Goal: Information Seeking & Learning: Learn about a topic

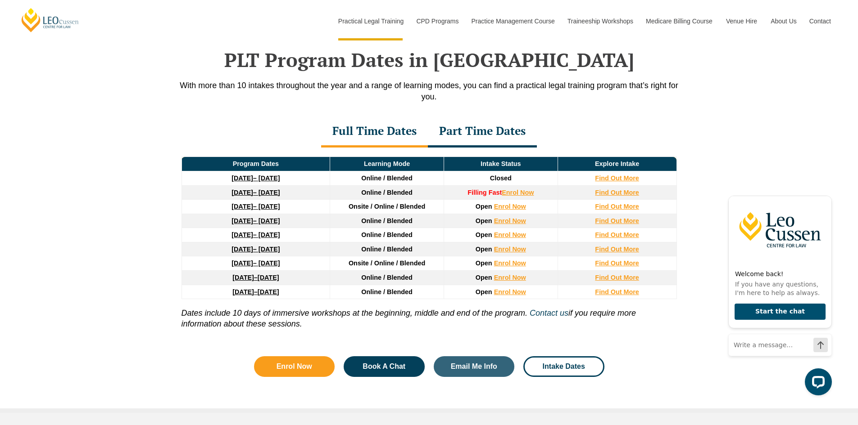
scroll to position [1170, 0]
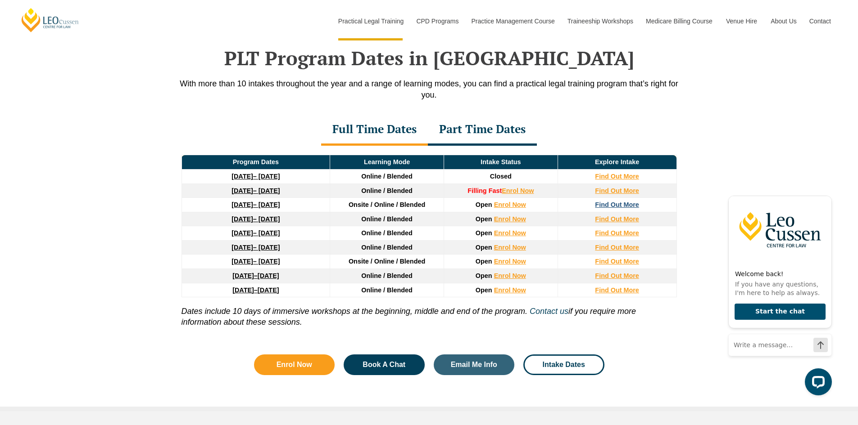
click at [614, 208] on strong "Find Out More" at bounding box center [617, 204] width 44 height 7
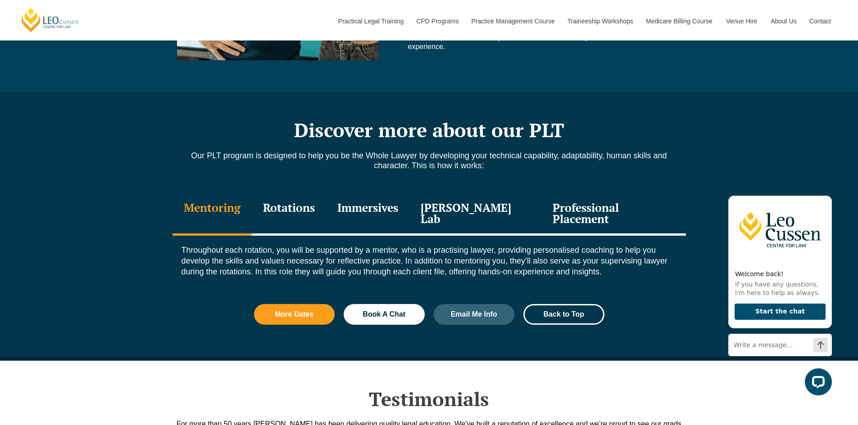
scroll to position [945, 0]
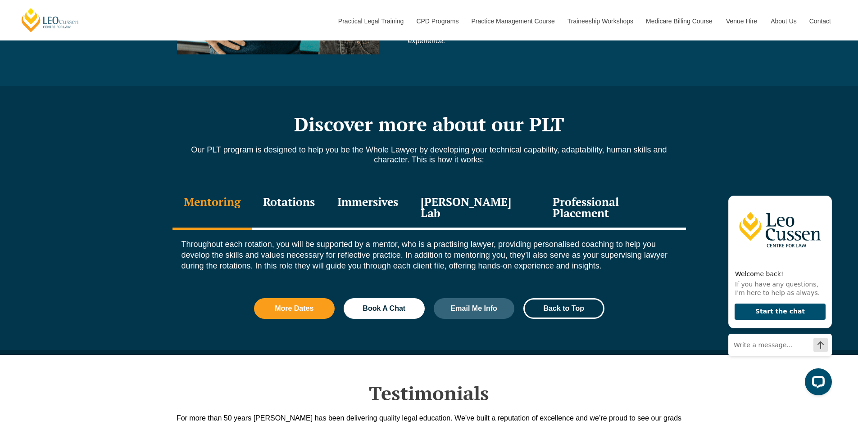
click at [317, 203] on div "Rotations" at bounding box center [289, 208] width 74 height 43
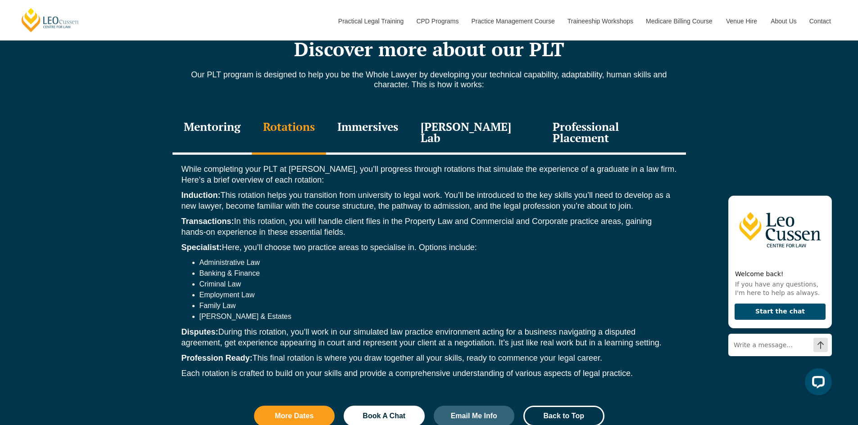
scroll to position [1035, 0]
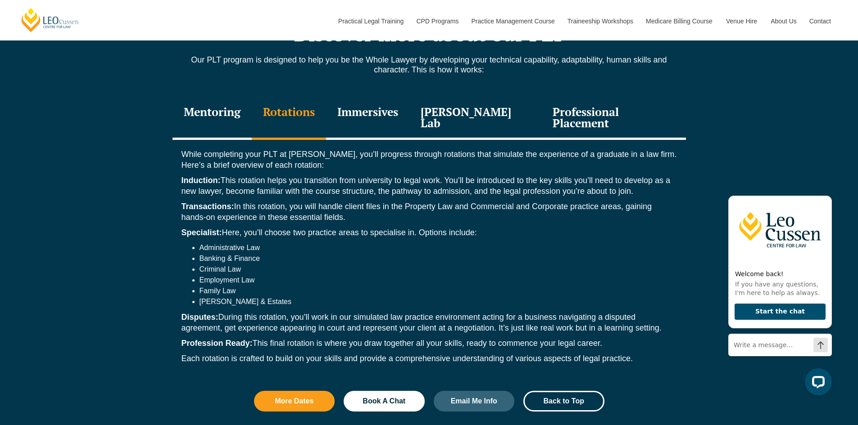
click at [384, 119] on div "Immersives" at bounding box center [367, 118] width 83 height 43
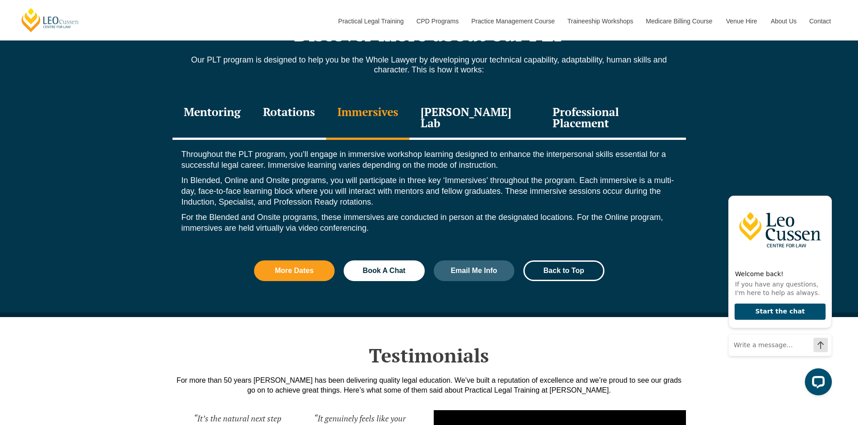
click at [477, 121] on div "[PERSON_NAME] Lab" at bounding box center [475, 118] width 132 height 43
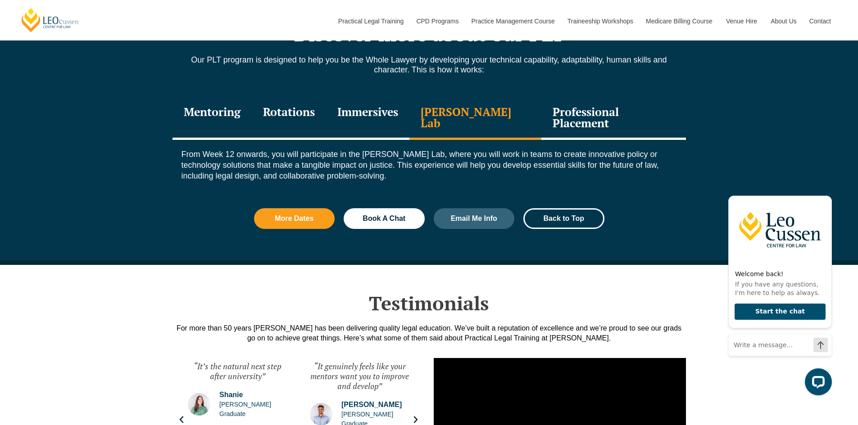
click at [325, 109] on div "Rotations" at bounding box center [289, 118] width 74 height 43
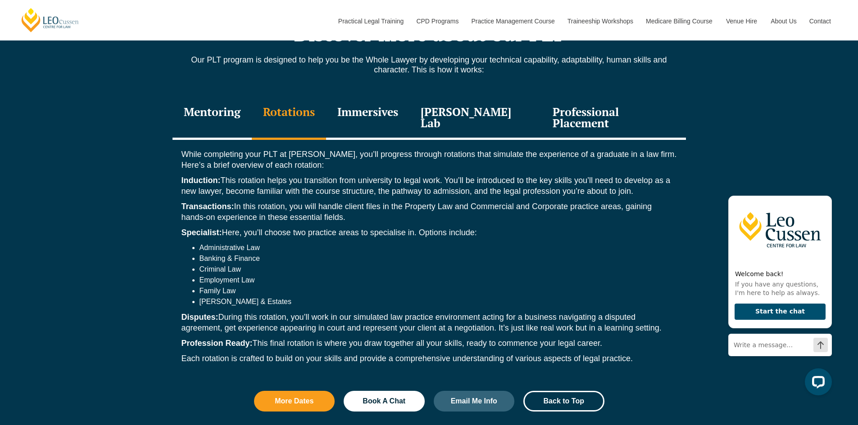
click at [468, 104] on div "[PERSON_NAME] Lab" at bounding box center [475, 118] width 132 height 43
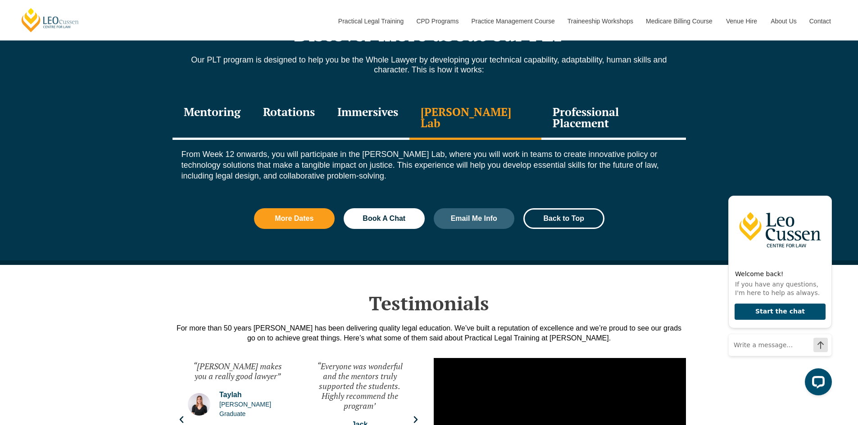
click at [581, 119] on div "Professional Placement" at bounding box center [613, 118] width 144 height 43
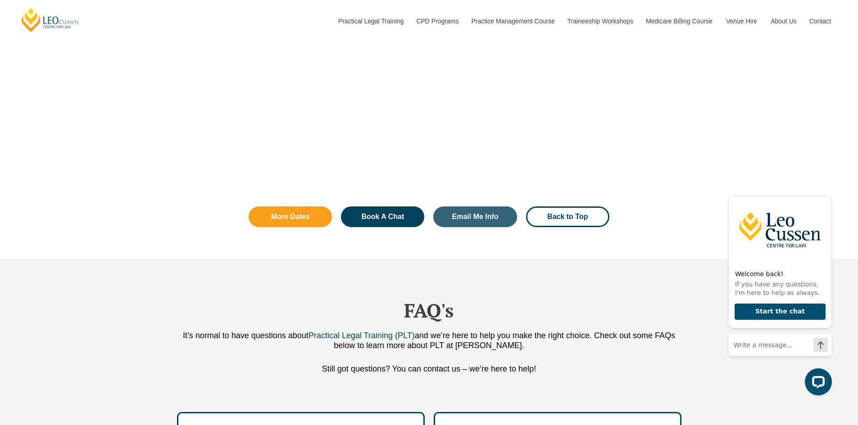
scroll to position [2206, 0]
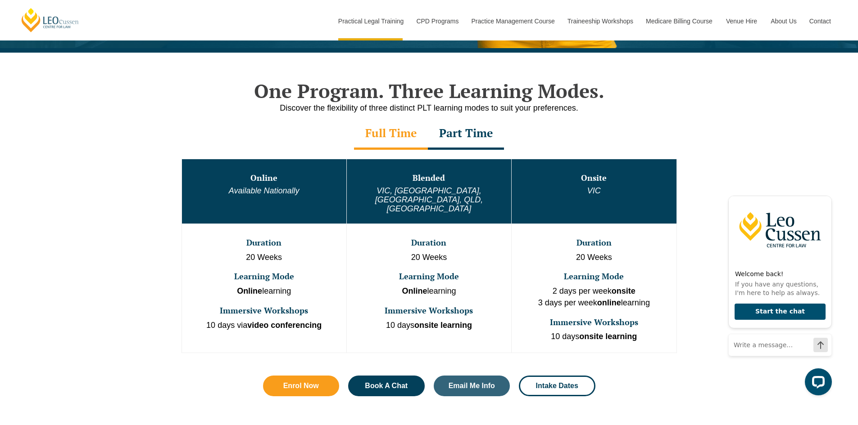
click at [495, 135] on div "Part Time" at bounding box center [466, 134] width 76 height 32
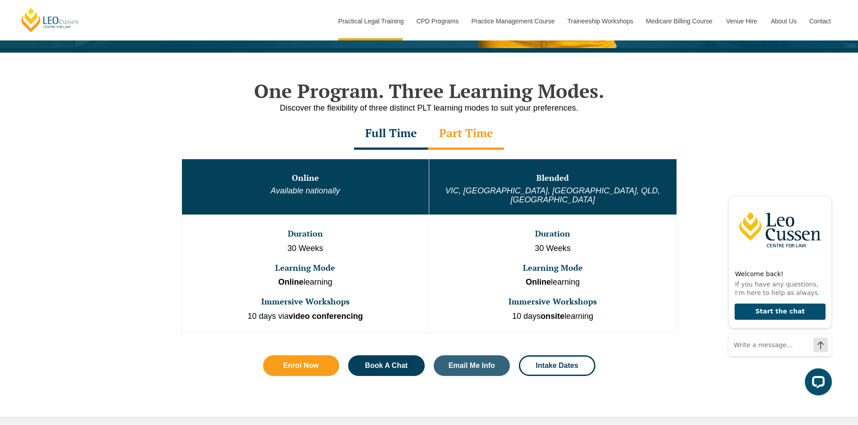
click at [407, 133] on div "Full Time" at bounding box center [391, 134] width 74 height 32
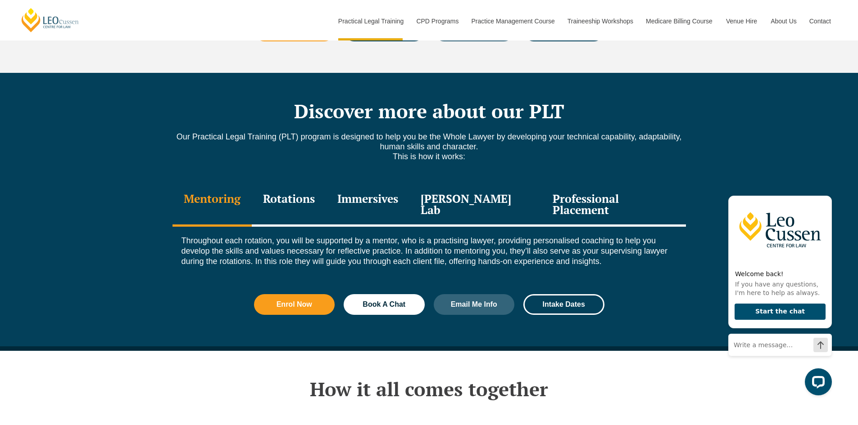
scroll to position [1170, 0]
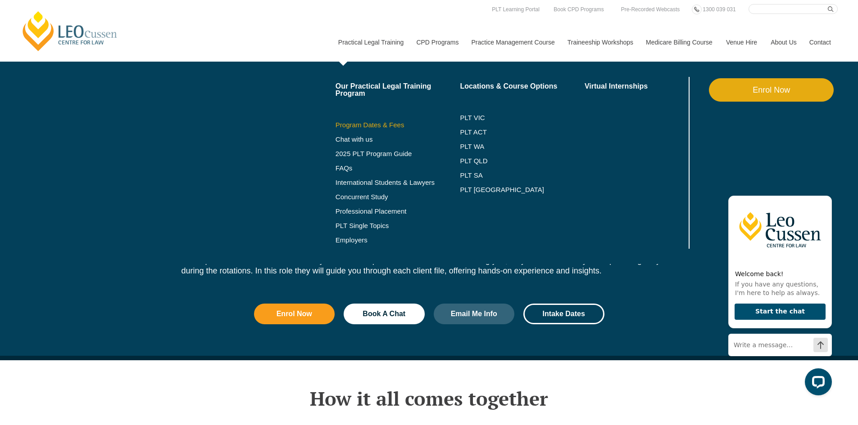
click at [368, 124] on link "Program Dates & Fees" at bounding box center [397, 125] width 125 height 7
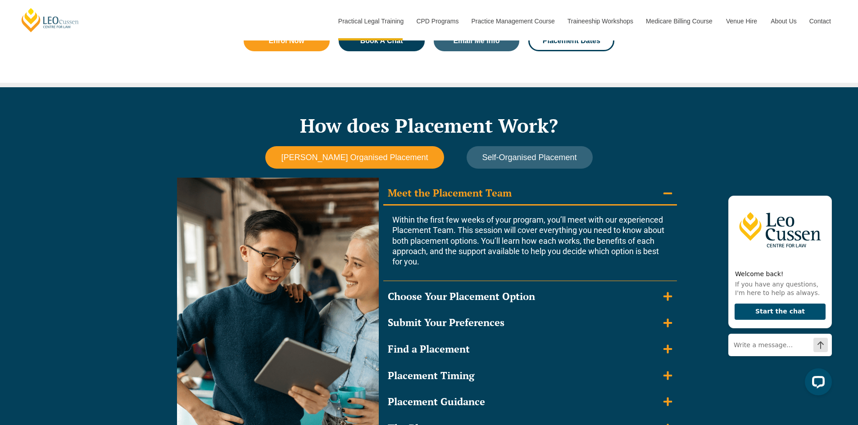
scroll to position [720, 0]
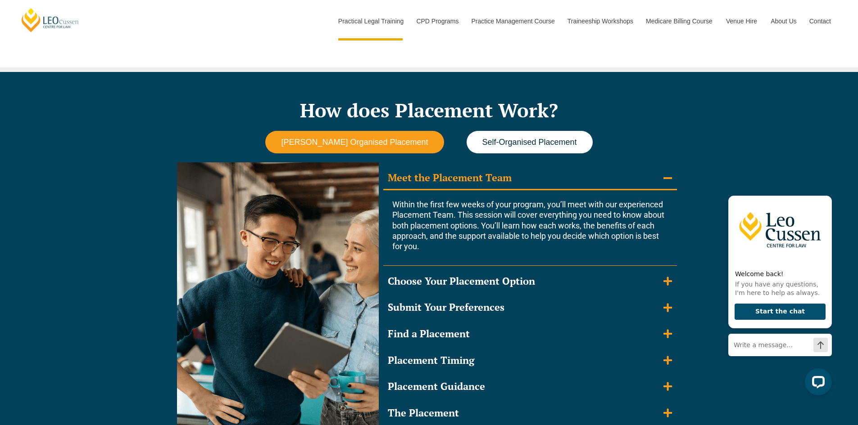
click at [548, 130] on div "How does Placement Work? [PERSON_NAME] Organised Placement Self-Organised Place…" at bounding box center [428, 271] width 513 height 399
click at [546, 138] on span "Self-Organised Placement" at bounding box center [529, 142] width 95 height 9
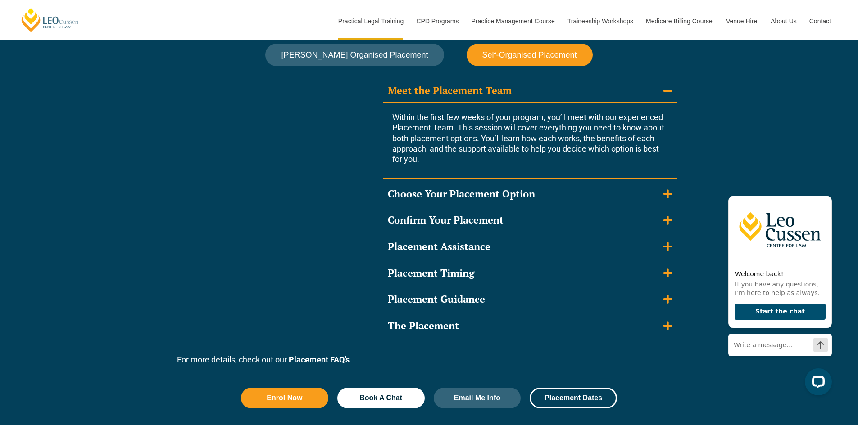
scroll to position [810, 0]
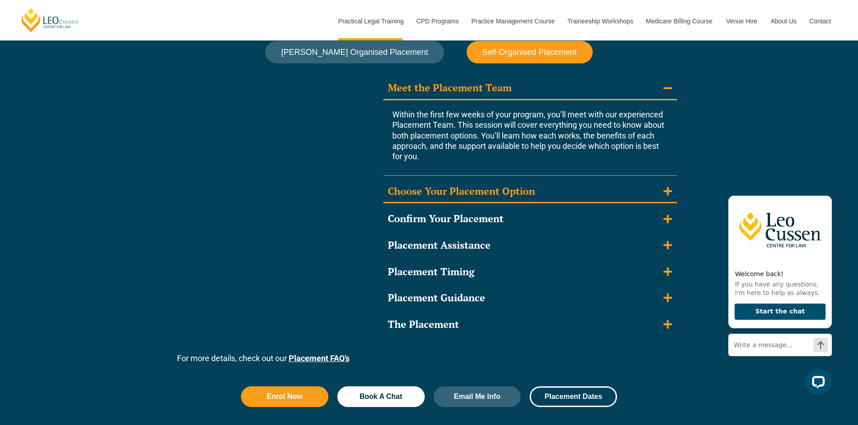
click at [650, 191] on summary "Choose Your Placement Option" at bounding box center [530, 192] width 294 height 23
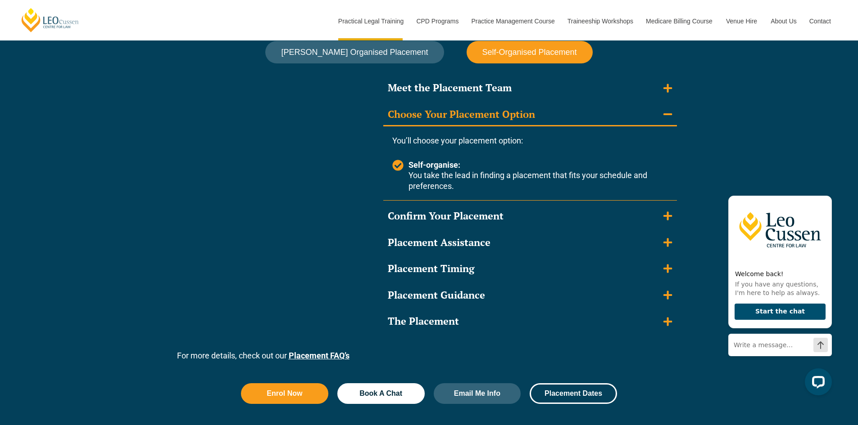
click at [634, 108] on summary "Choose Your Placement Option" at bounding box center [530, 115] width 294 height 23
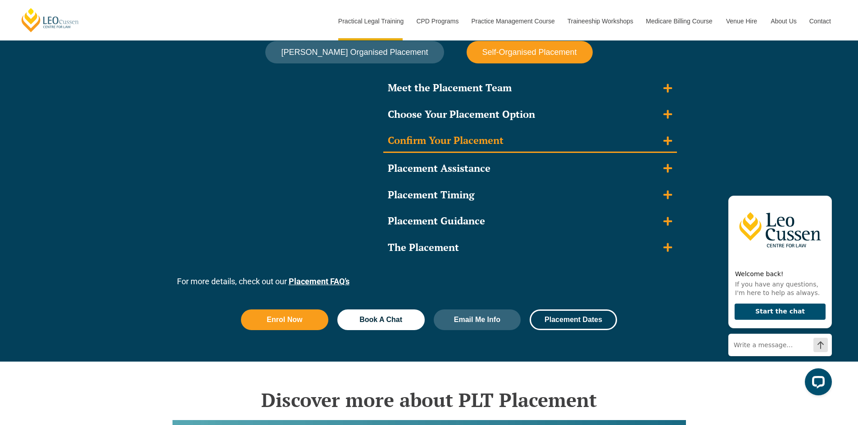
click at [639, 142] on summary "Confirm Your Placement" at bounding box center [530, 141] width 294 height 23
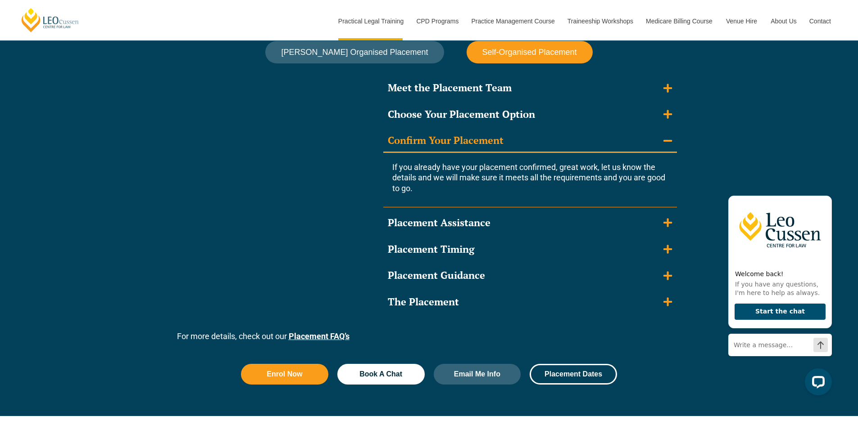
click at [639, 142] on summary "Confirm Your Placement" at bounding box center [530, 141] width 294 height 23
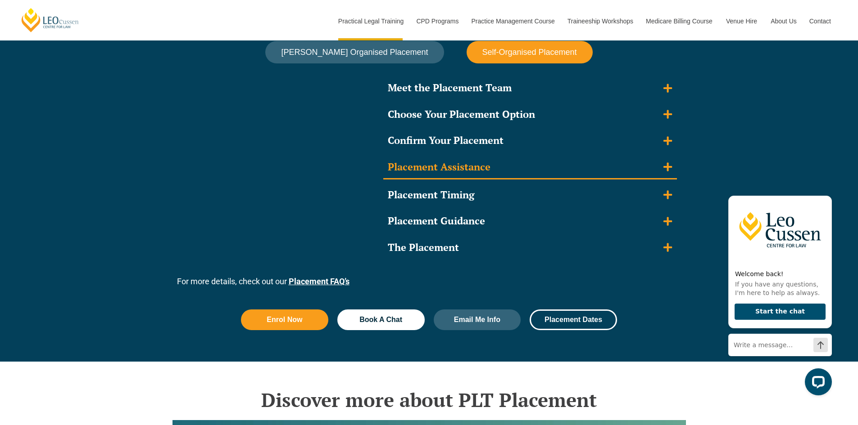
click at [635, 170] on summary "Placement Assistance" at bounding box center [530, 167] width 294 height 23
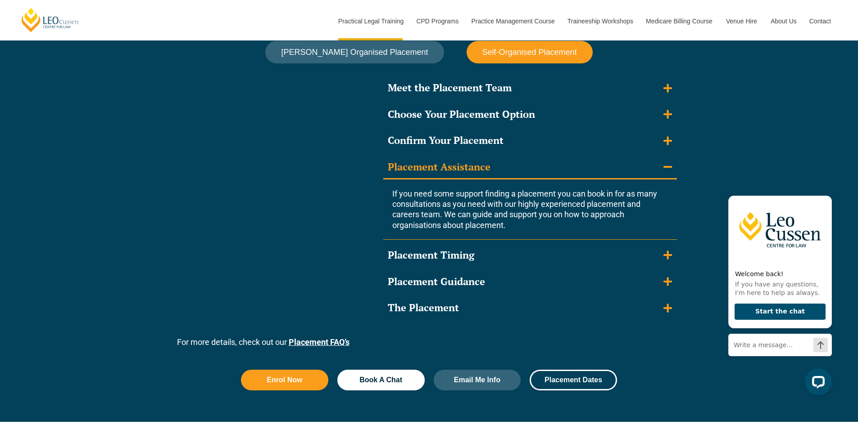
click at [635, 170] on summary "Placement Assistance" at bounding box center [530, 167] width 294 height 23
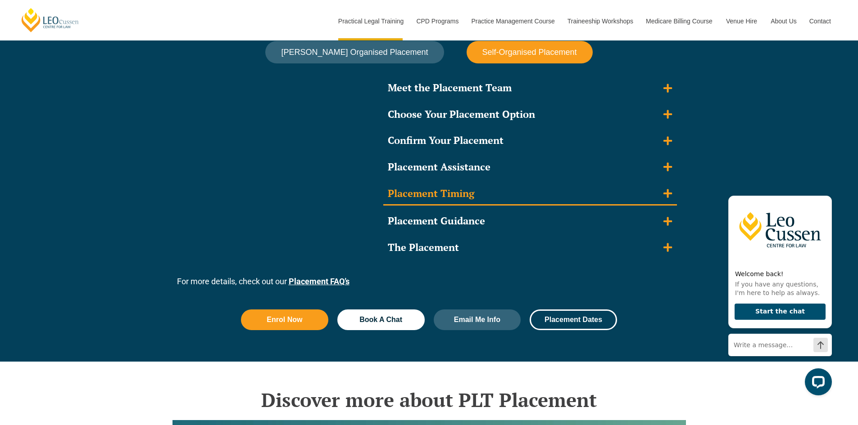
click at [633, 200] on summary "Placement Timing" at bounding box center [530, 194] width 294 height 23
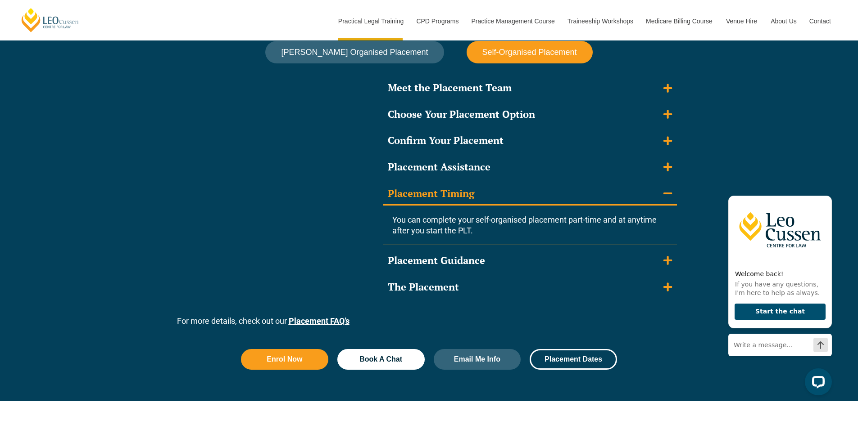
click at [633, 200] on summary "Placement Timing" at bounding box center [530, 194] width 294 height 23
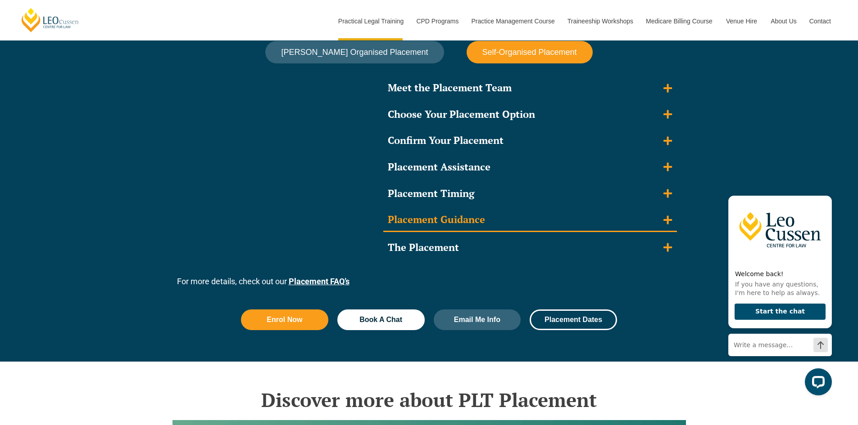
click at [635, 210] on summary "Placement Guidance" at bounding box center [530, 220] width 294 height 23
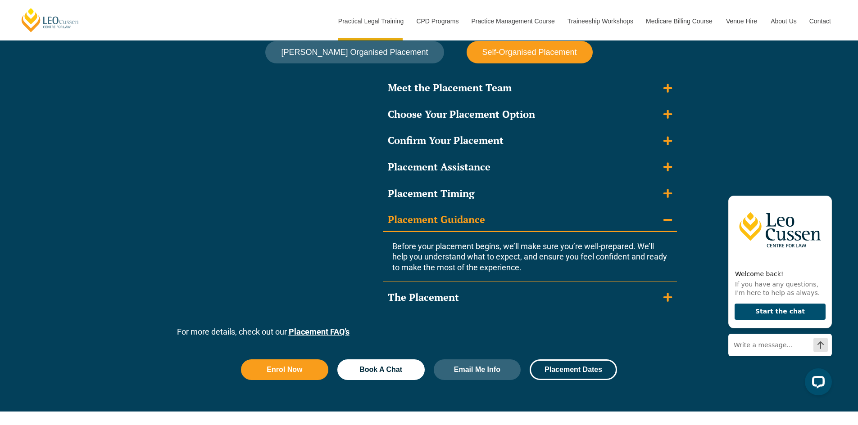
click at [635, 210] on summary "Placement Guidance" at bounding box center [530, 220] width 294 height 23
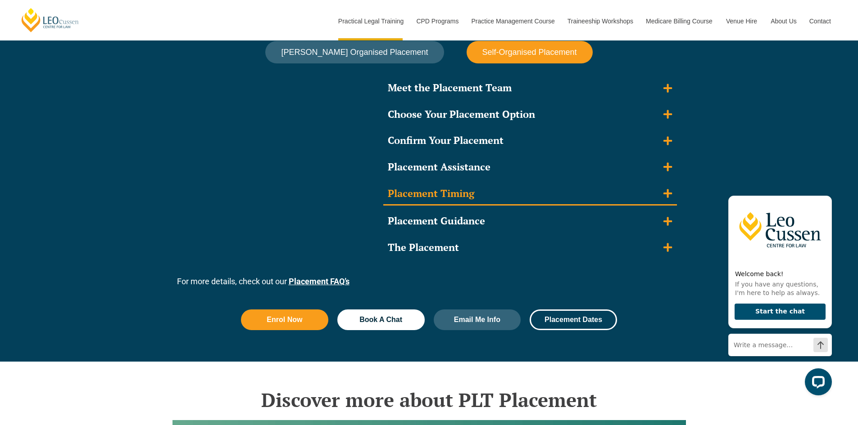
click at [637, 195] on summary "Placement Timing" at bounding box center [530, 194] width 294 height 23
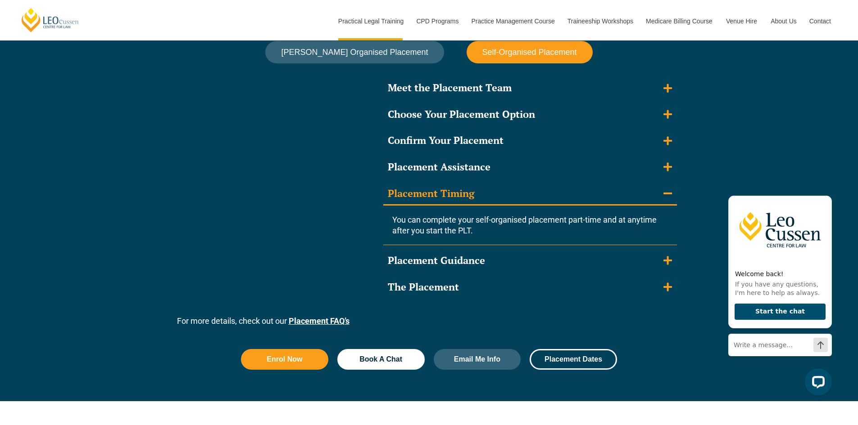
click at [637, 195] on summary "Placement Timing" at bounding box center [530, 194] width 294 height 23
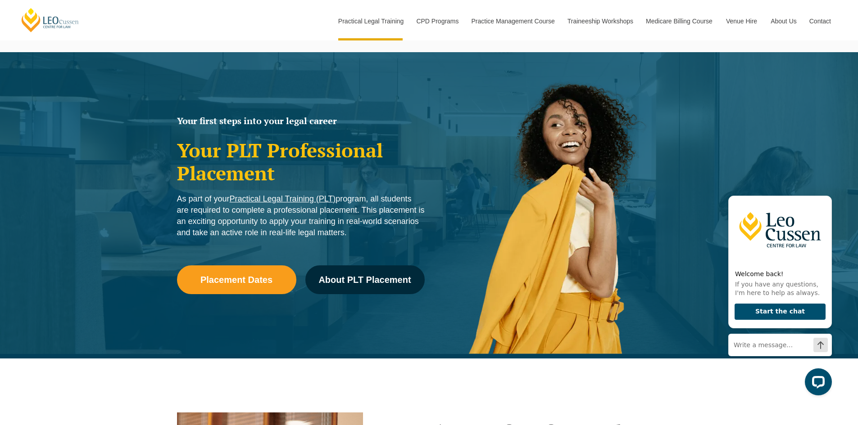
scroll to position [0, 0]
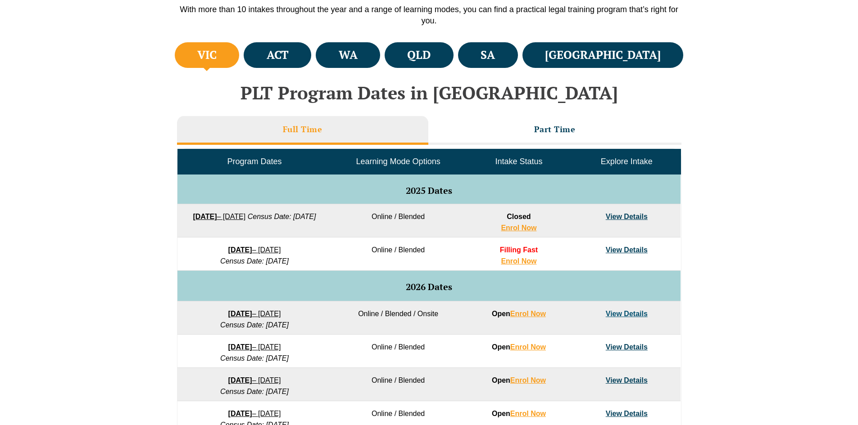
scroll to position [360, 0]
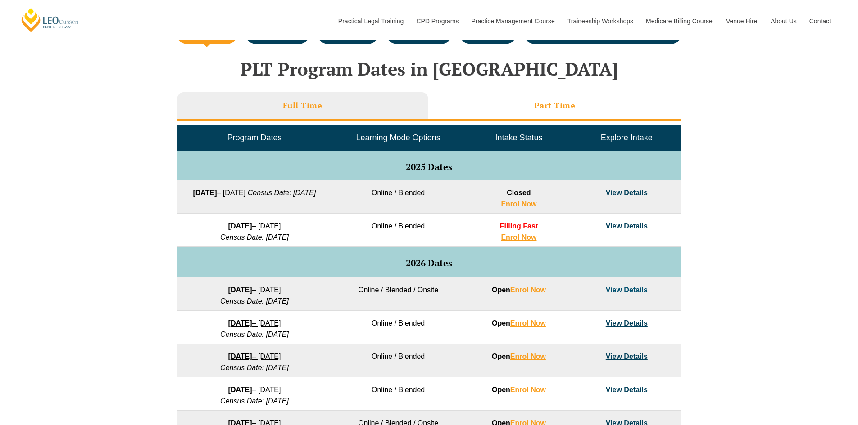
click at [563, 108] on h3 "Part Time" at bounding box center [554, 105] width 41 height 10
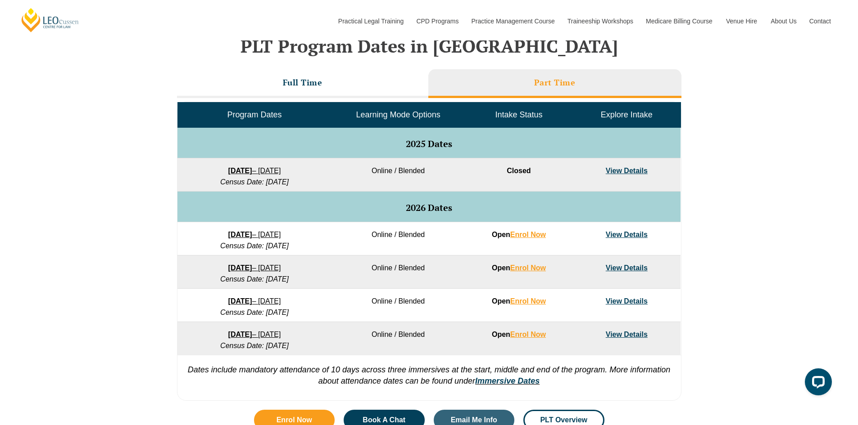
scroll to position [405, 0]
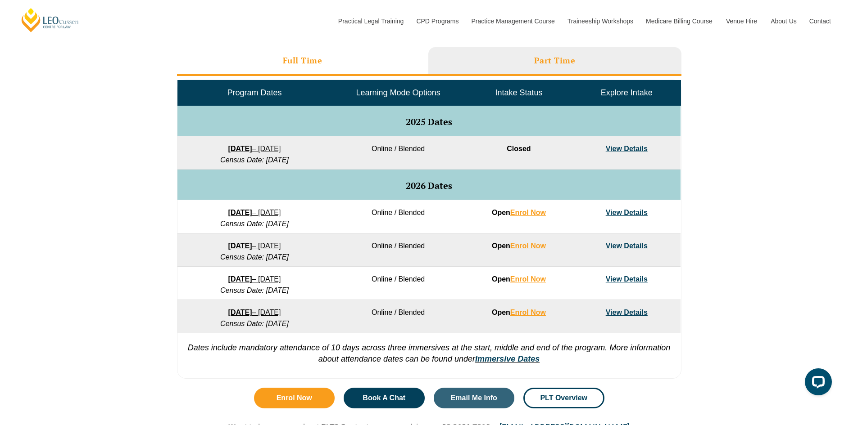
click at [358, 54] on li "Full Time" at bounding box center [302, 61] width 251 height 29
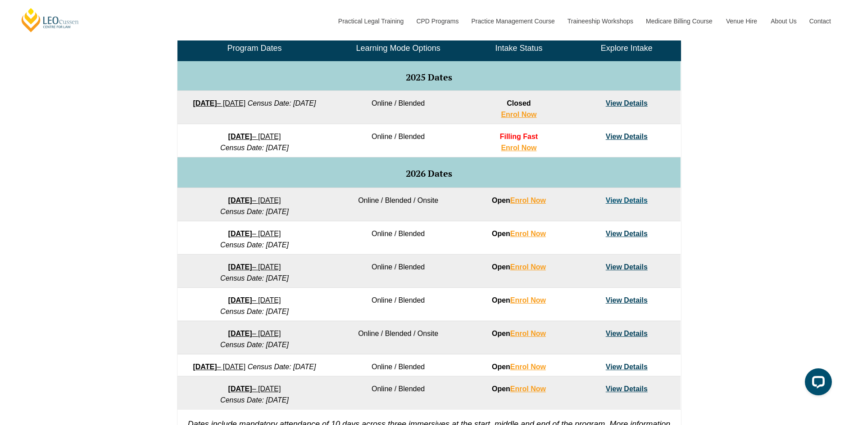
scroll to position [450, 0]
click at [624, 136] on link "View Details" at bounding box center [626, 136] width 42 height 8
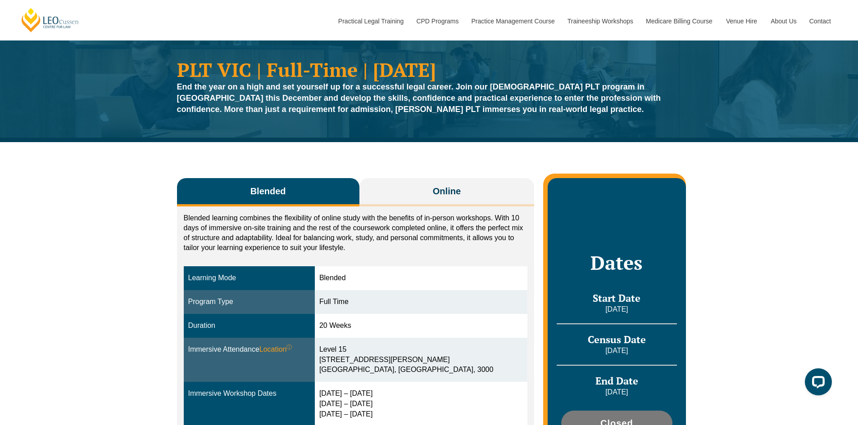
scroll to position [45, 0]
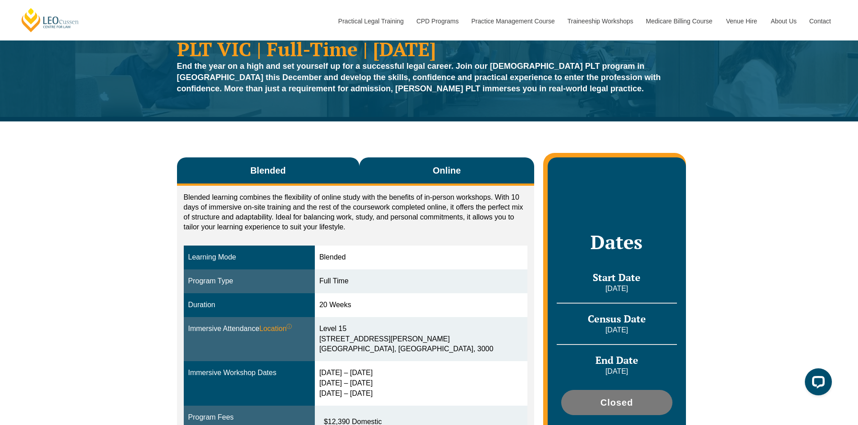
click at [408, 163] on button "Online" at bounding box center [446, 172] width 175 height 28
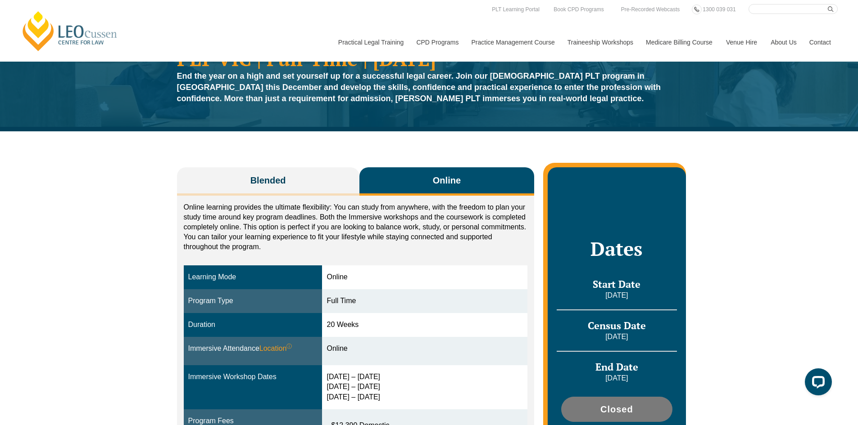
scroll to position [0, 0]
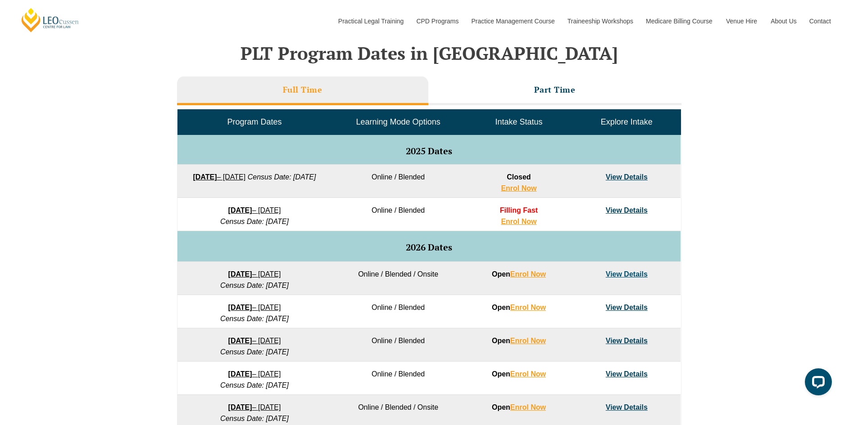
scroll to position [360, 0]
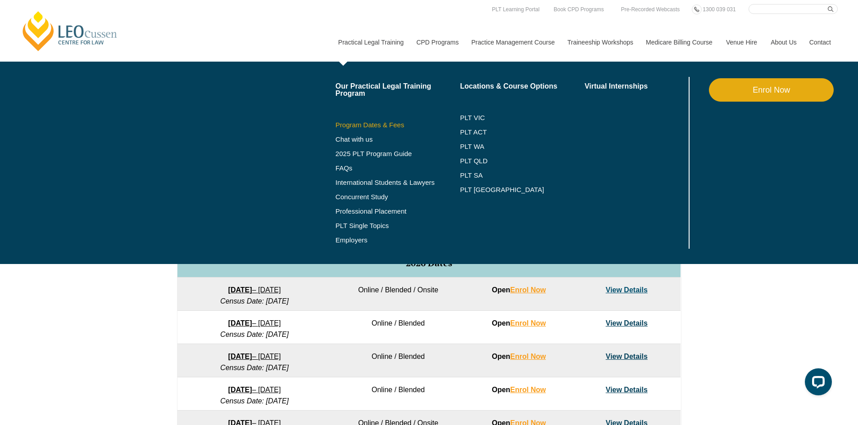
click at [361, 122] on link "Program Dates & Fees" at bounding box center [397, 125] width 125 height 7
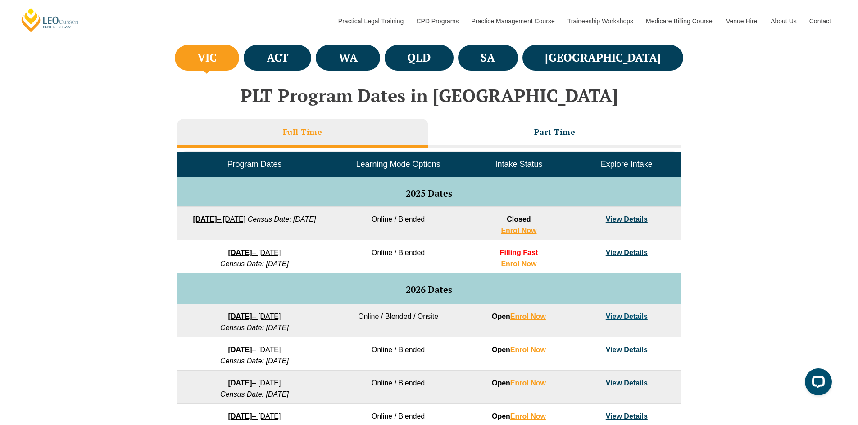
scroll to position [315, 0]
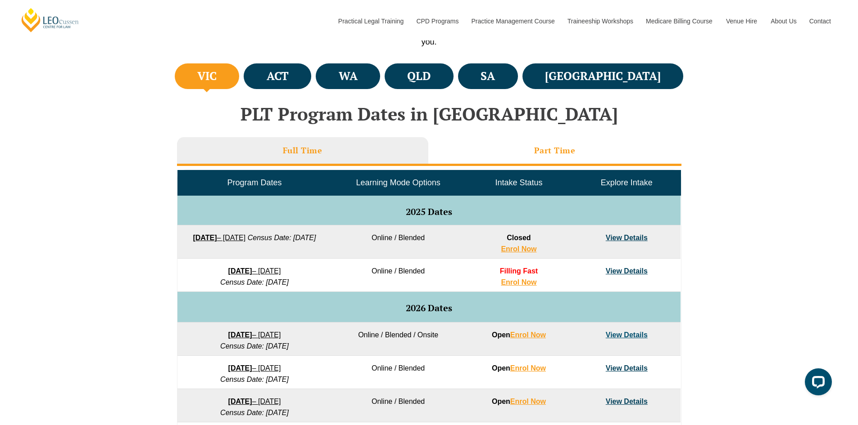
click at [558, 151] on h3 "Part Time" at bounding box center [554, 150] width 41 height 10
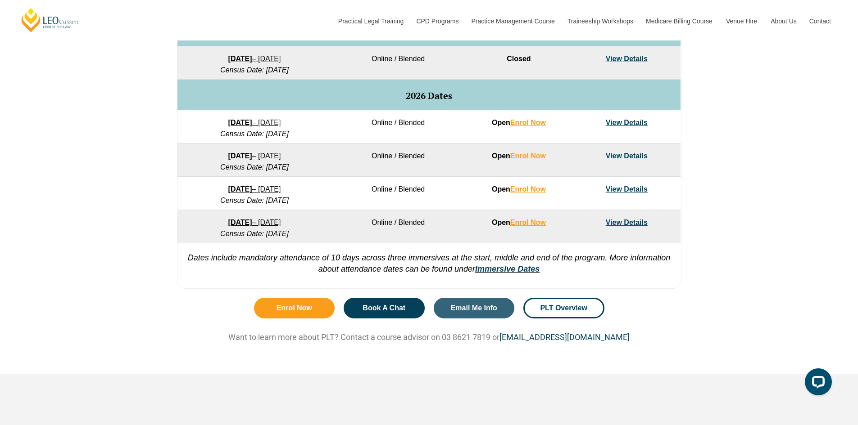
scroll to position [450, 0]
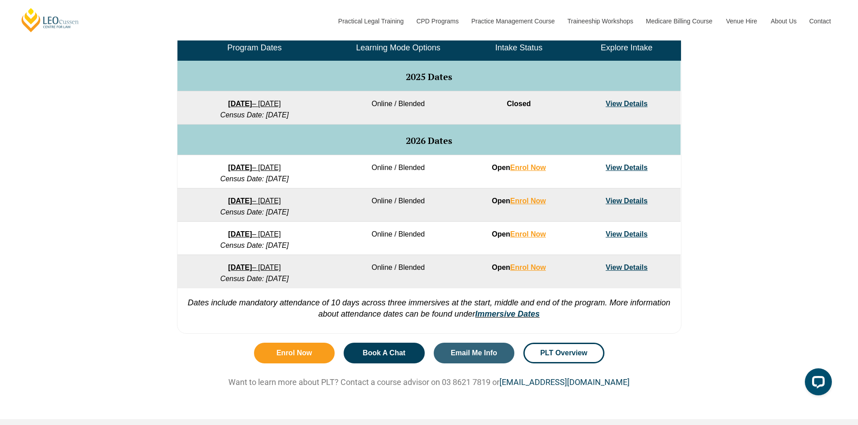
click at [636, 166] on link "View Details" at bounding box center [626, 168] width 42 height 8
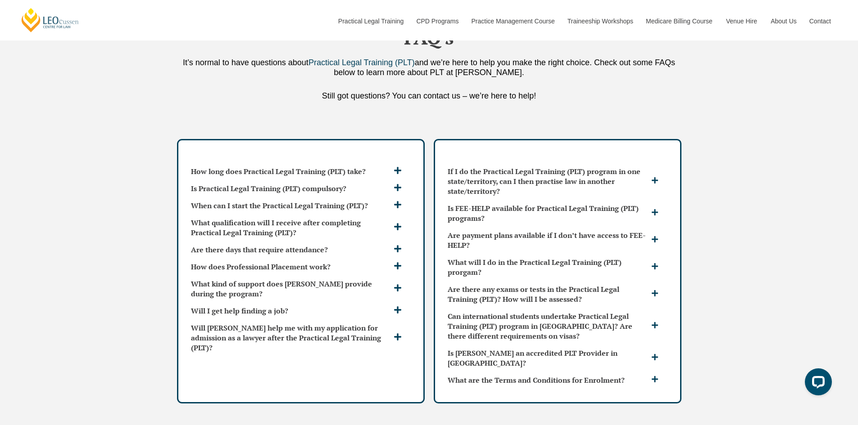
scroll to position [2341, 0]
click at [406, 162] on div "How long does Practical Legal Training (PLT) take?" at bounding box center [300, 170] width 227 height 17
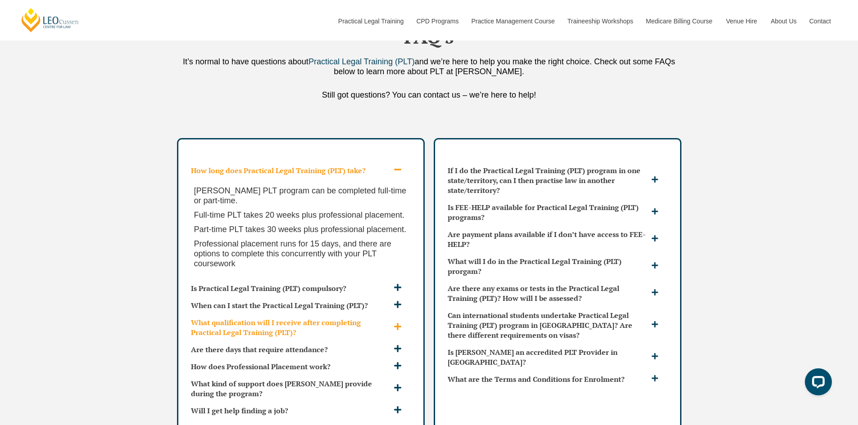
click at [391, 323] on span at bounding box center [398, 327] width 15 height 9
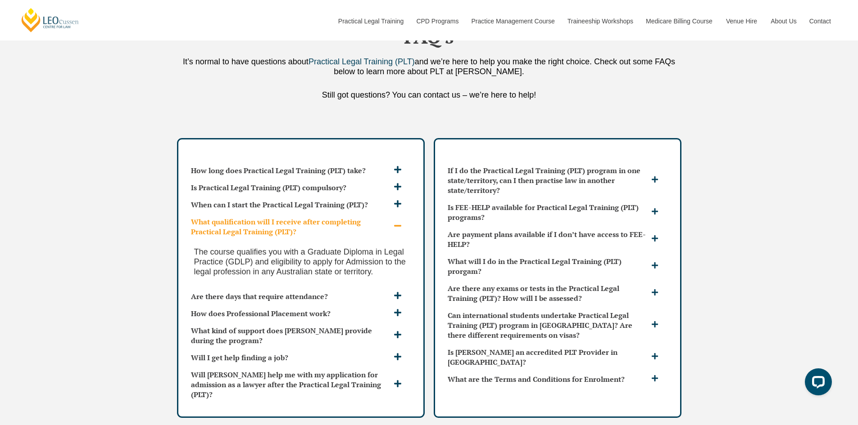
click at [400, 222] on icon at bounding box center [397, 226] width 8 height 8
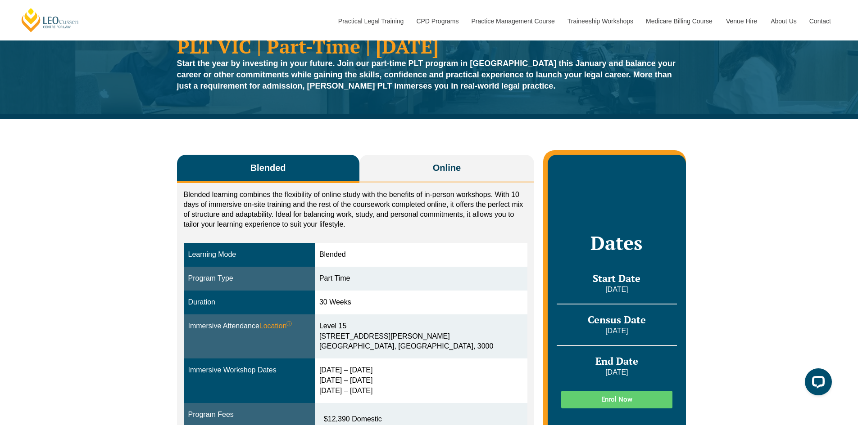
scroll to position [0, 0]
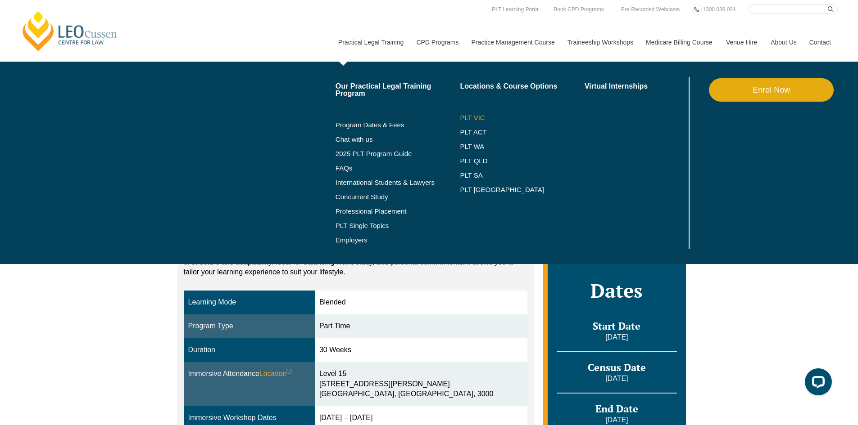
click at [470, 115] on link "PLT VIC" at bounding box center [522, 117] width 125 height 7
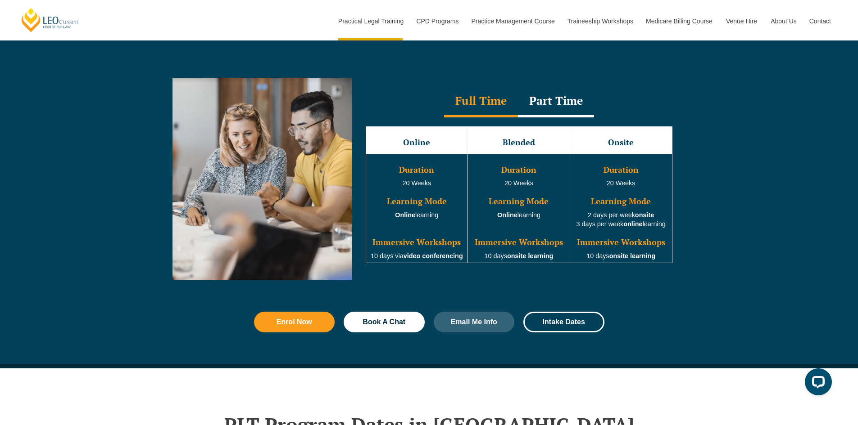
scroll to position [810, 0]
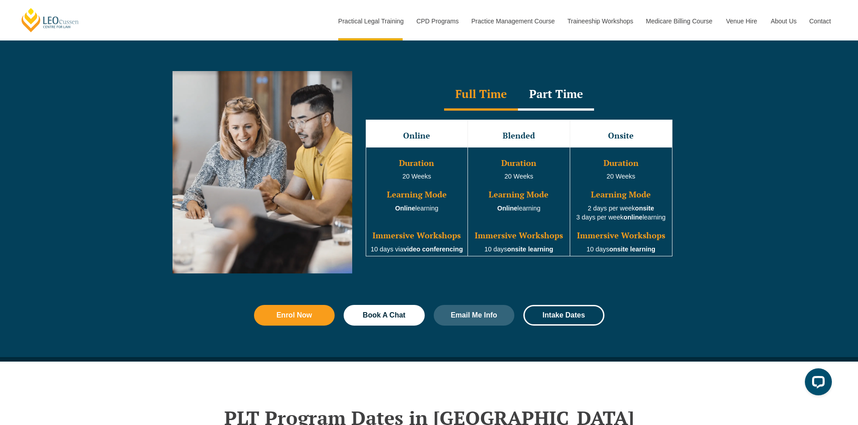
click at [541, 99] on div "Part Time" at bounding box center [556, 95] width 76 height 32
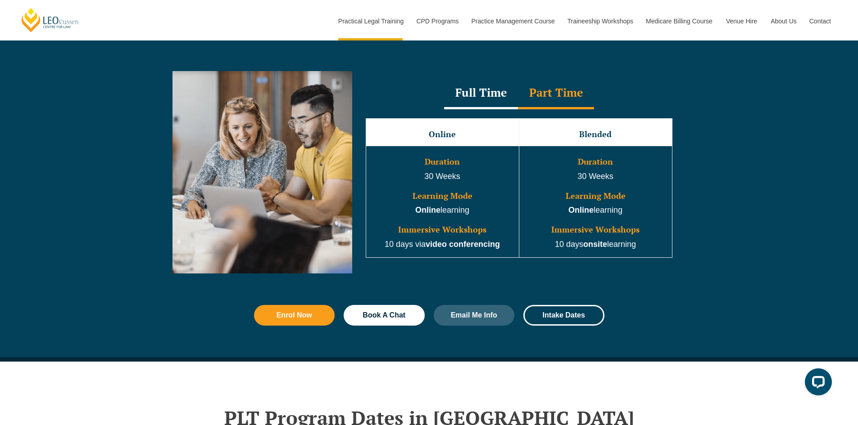
click at [497, 97] on div "Full Time" at bounding box center [481, 94] width 74 height 32
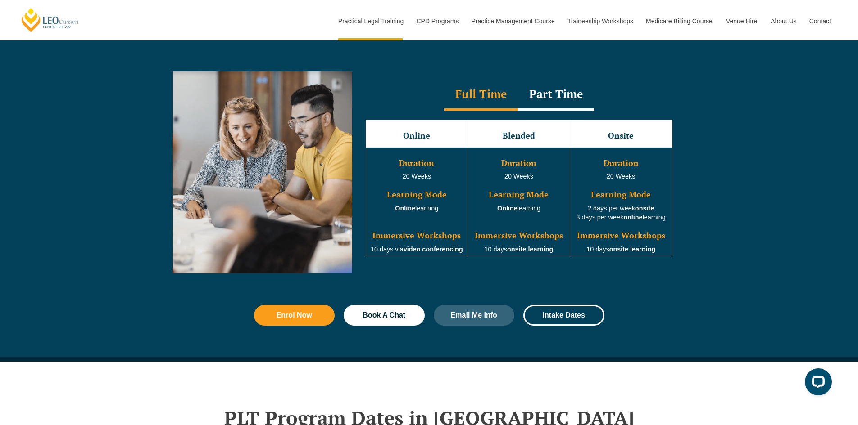
click at [548, 104] on div "Part Time" at bounding box center [556, 95] width 76 height 32
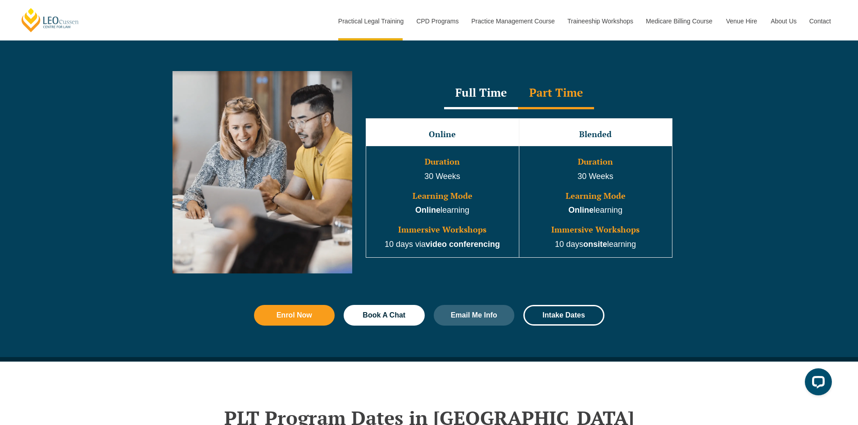
click at [654, 391] on div at bounding box center [428, 380] width 513 height 36
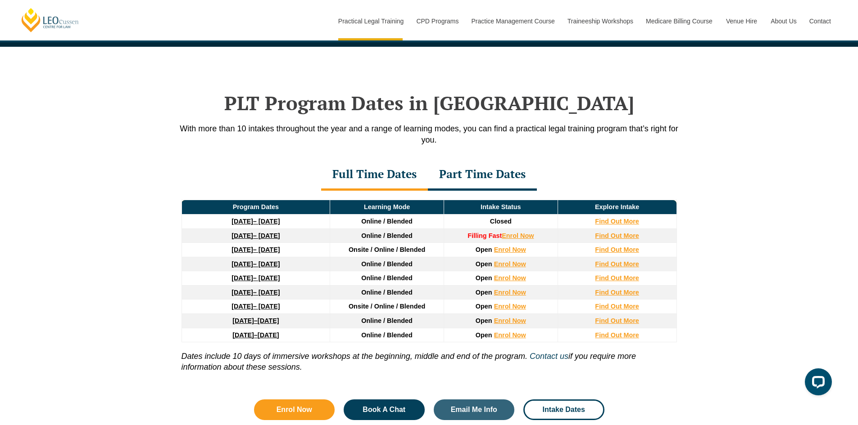
scroll to position [1170, 0]
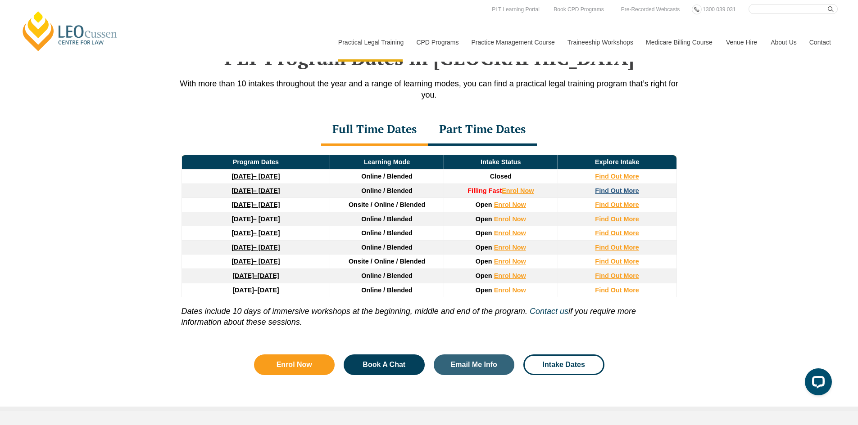
click at [630, 192] on strong "Find Out More" at bounding box center [617, 190] width 44 height 7
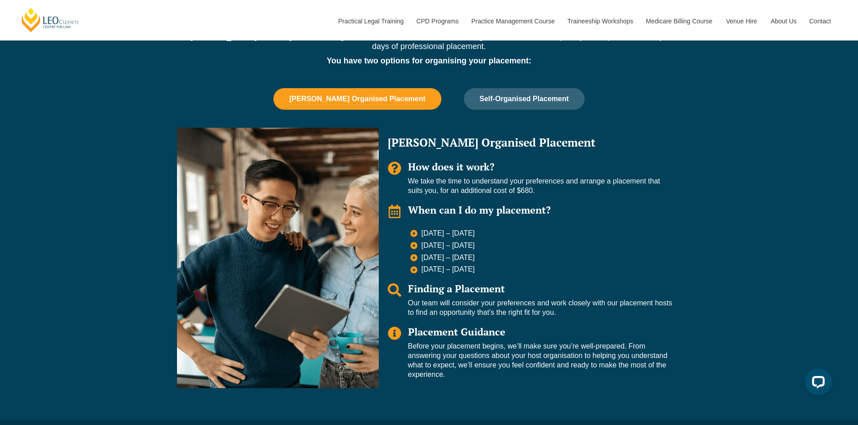
scroll to position [585, 0]
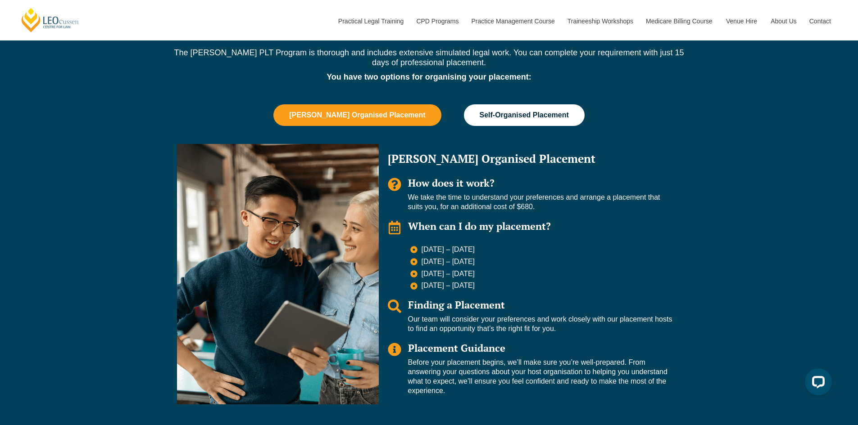
click at [538, 111] on span "Self-Organised Placement" at bounding box center [523, 115] width 89 height 8
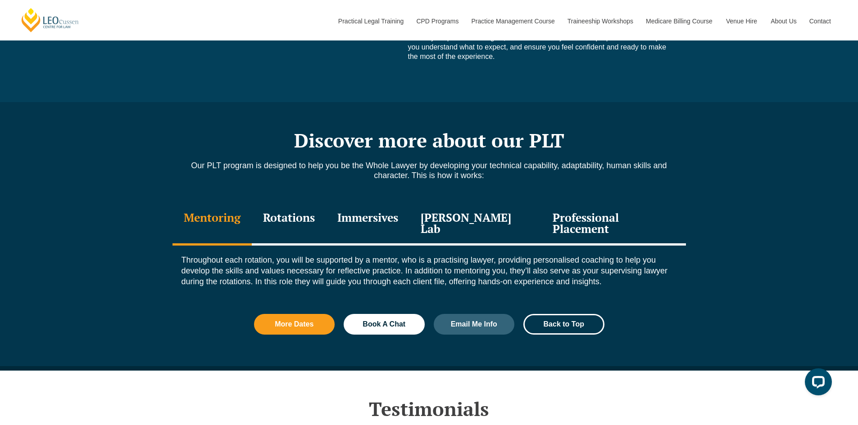
scroll to position [900, 0]
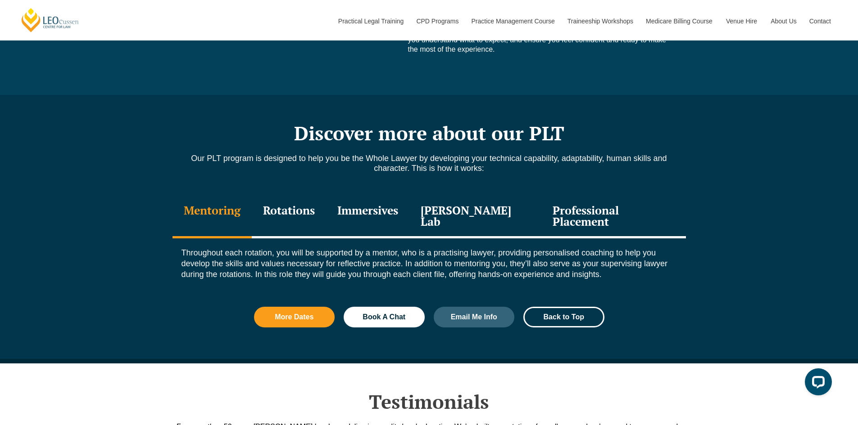
click at [638, 219] on div "Professional Placement" at bounding box center [613, 217] width 144 height 43
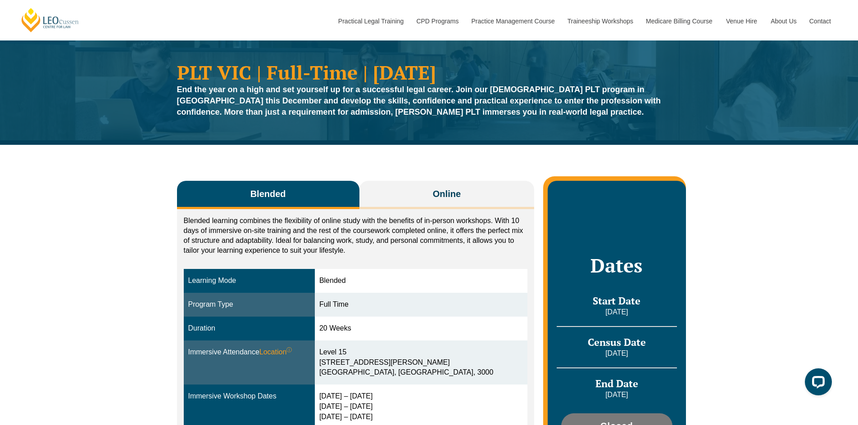
scroll to position [0, 0]
